Goal: Information Seeking & Learning: Learn about a topic

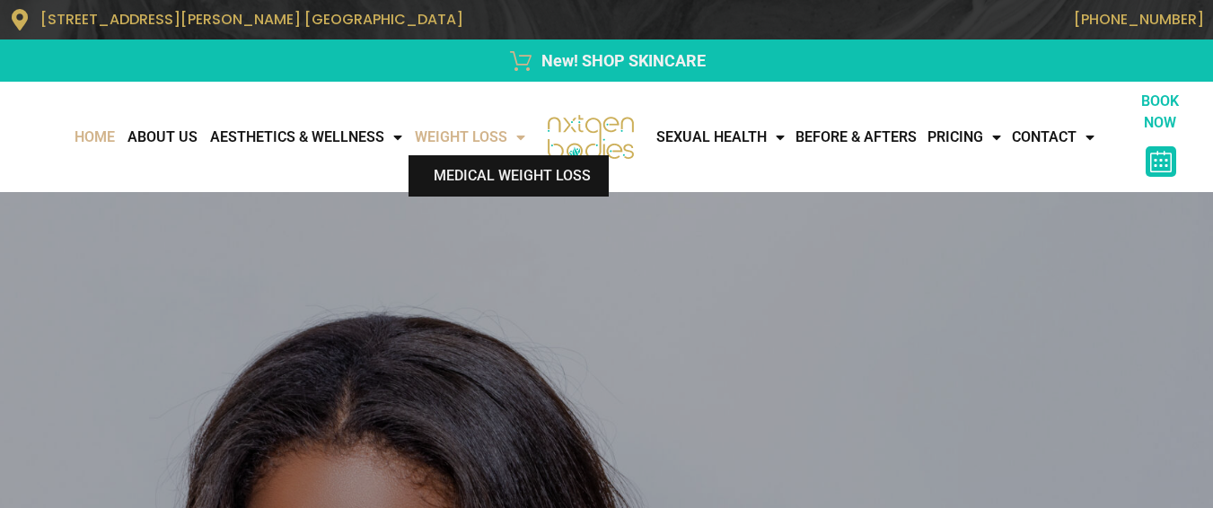
click at [452, 179] on link "Medical Weight Loss" at bounding box center [508, 175] width 200 height 41
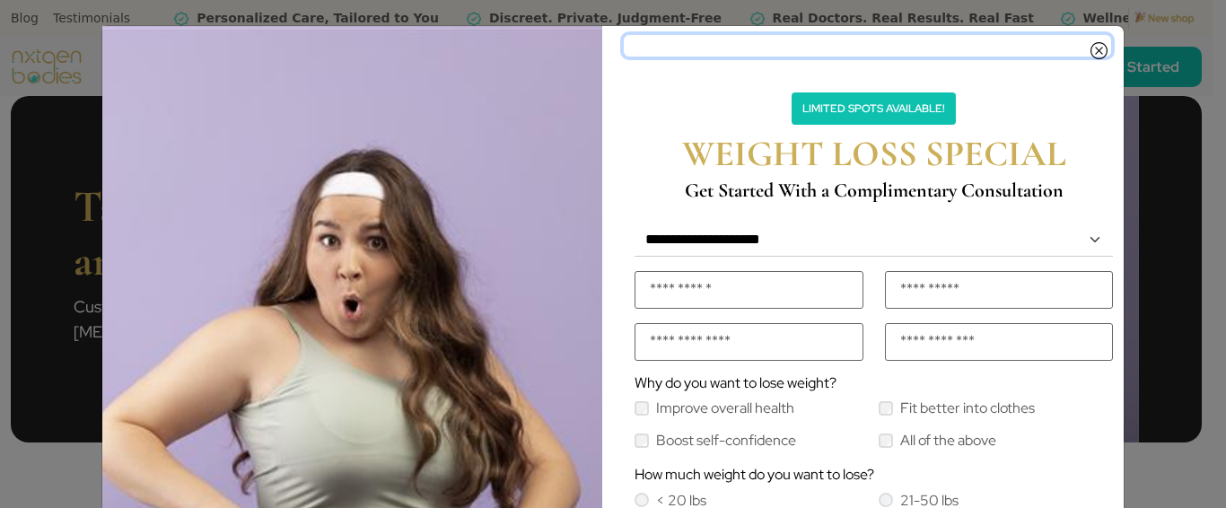
click at [1093, 53] on icon "Close" at bounding box center [1099, 46] width 17 height 14
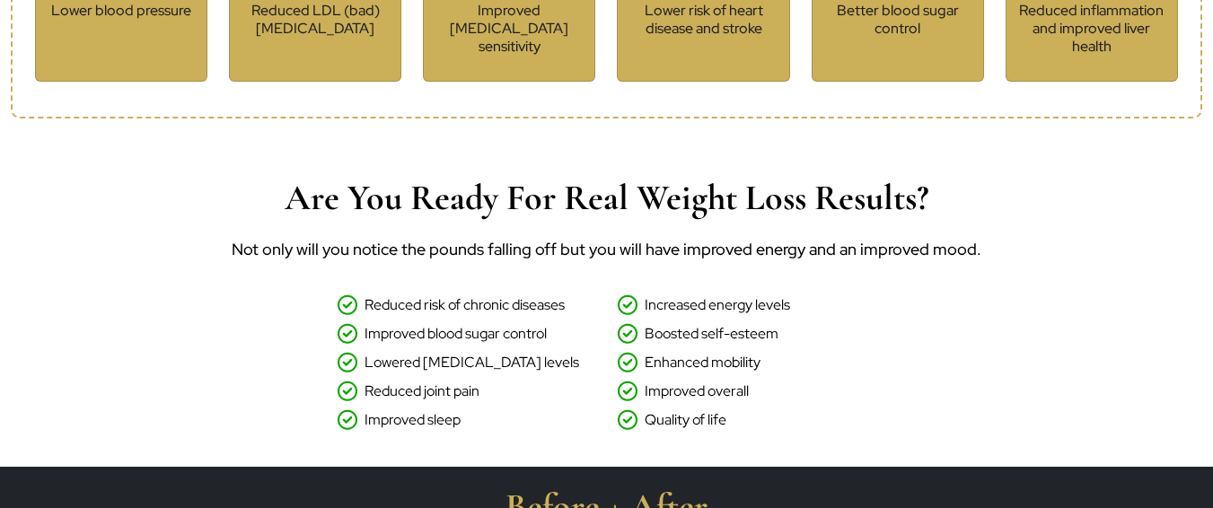
scroll to position [1836, 0]
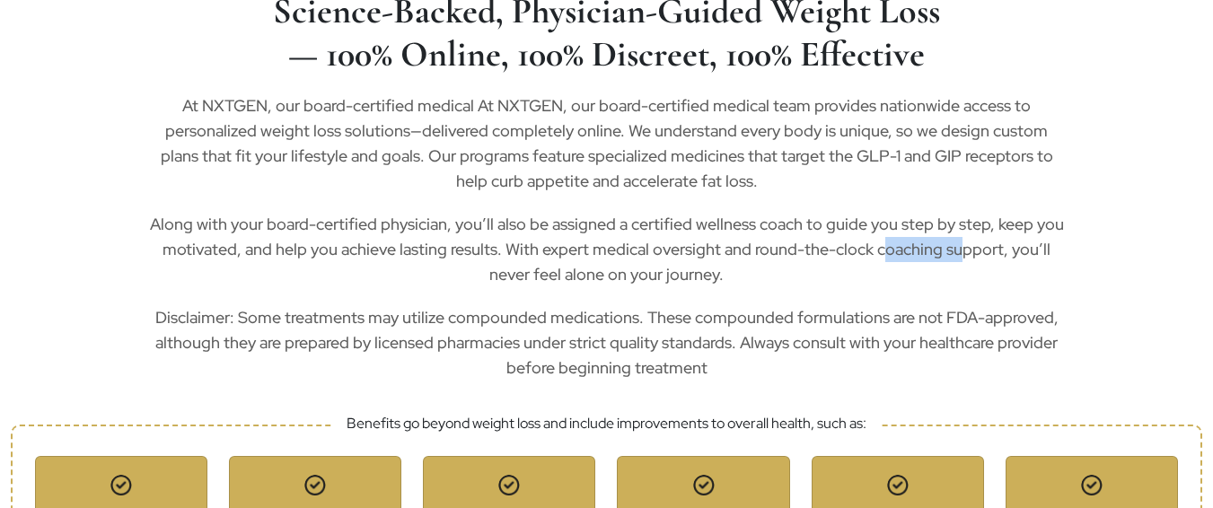
copy p "round-the-"
drag, startPoint x: 753, startPoint y: 256, endPoint x: 833, endPoint y: 256, distance: 79.9
click at [833, 256] on p "Along with your board-certified physician, you’ll also be assigned a certified …" at bounding box center [606, 249] width 919 height 75
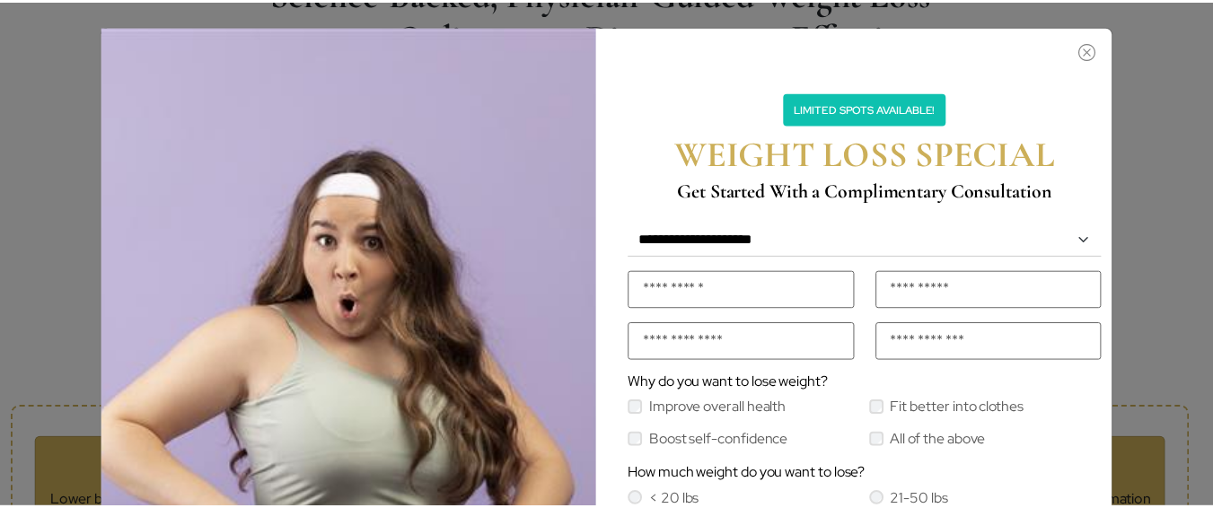
scroll to position [1853, 0]
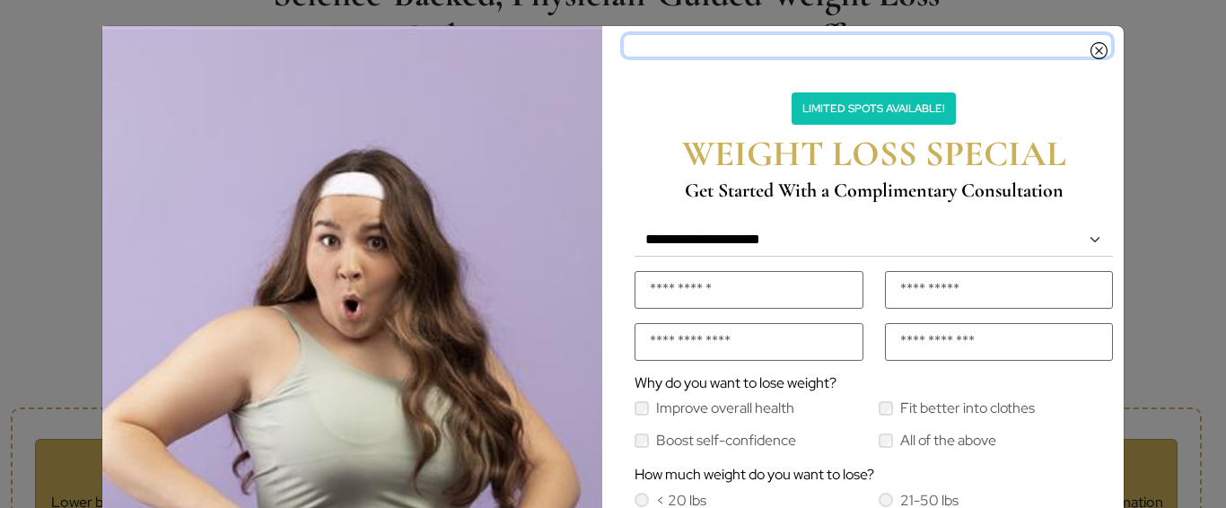
click at [1098, 48] on icon "Close" at bounding box center [1099, 46] width 17 height 14
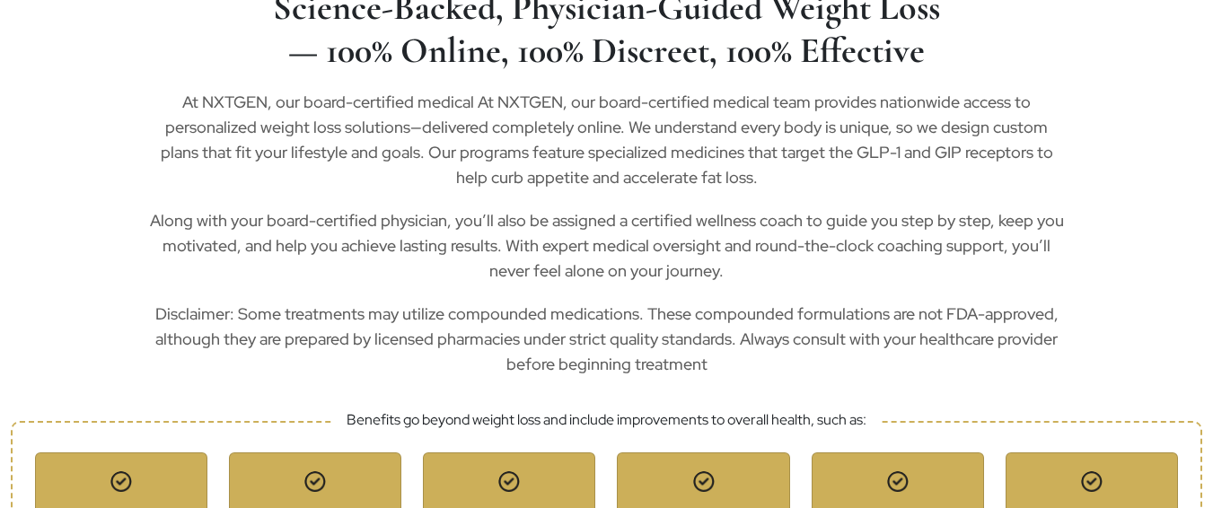
scroll to position [1836, 0]
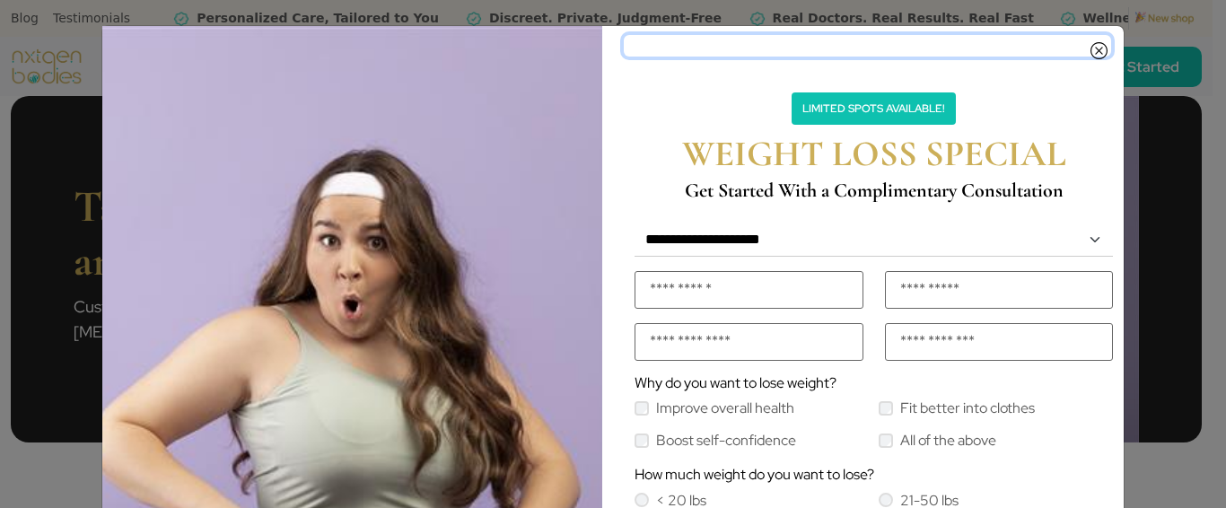
click at [1091, 49] on icon "Close" at bounding box center [1099, 46] width 17 height 14
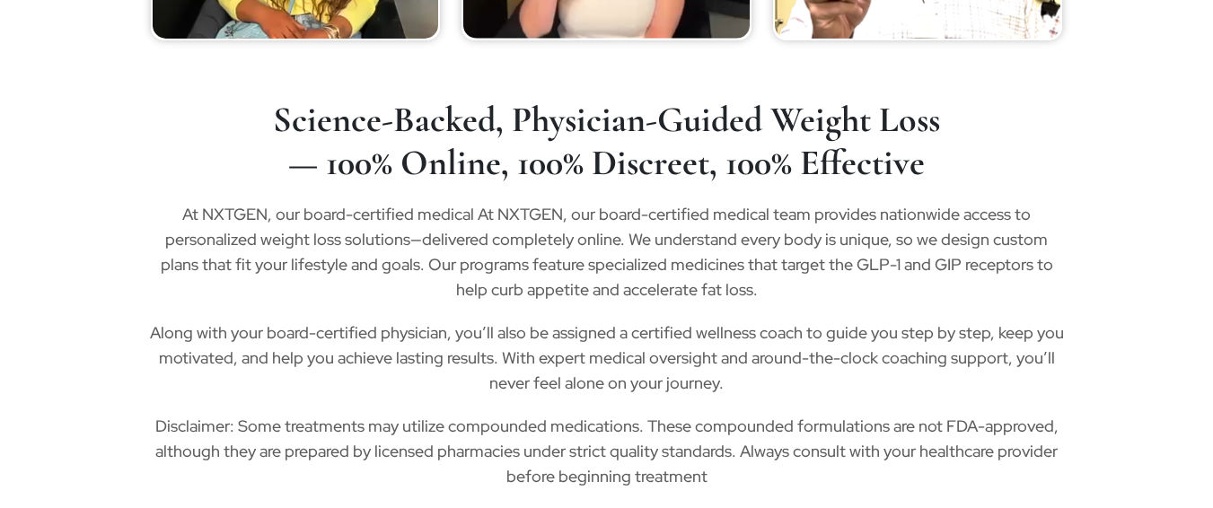
scroll to position [1724, 0]
